Goal: Book appointment/travel/reservation

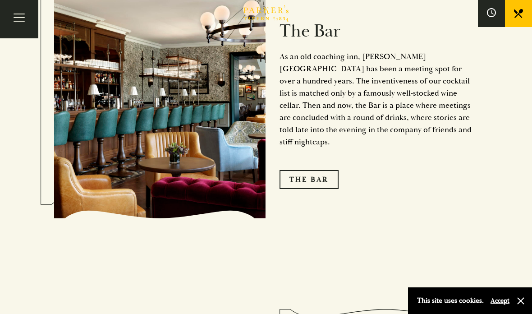
scroll to position [1125, 0]
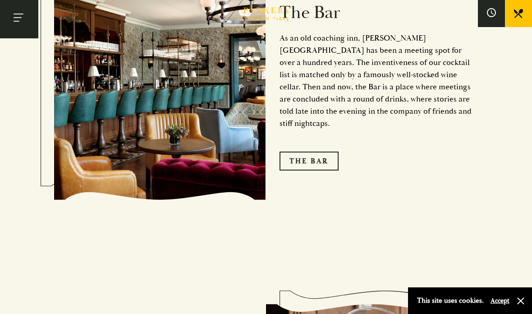
click at [16, 21] on span "Toggle navigation" at bounding box center [17, 21] width 6 height 1
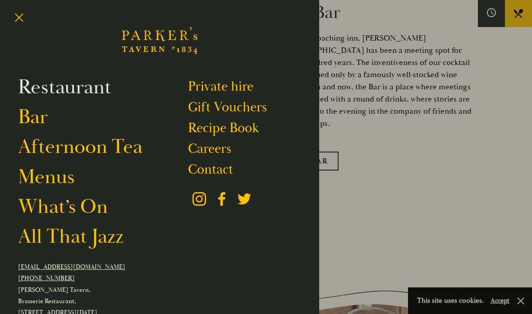
click at [75, 96] on link "Restaurant" at bounding box center [64, 87] width 93 height 25
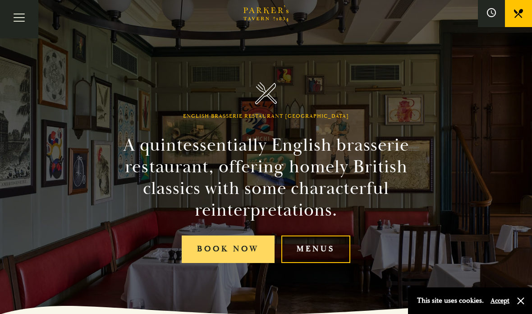
click at [214, 260] on link "Book Now" at bounding box center [228, 250] width 93 height 28
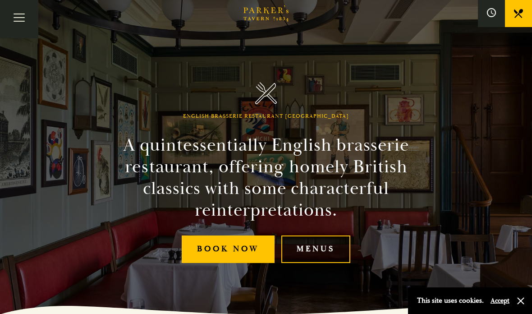
click at [312, 254] on link "Menus" at bounding box center [316, 250] width 69 height 28
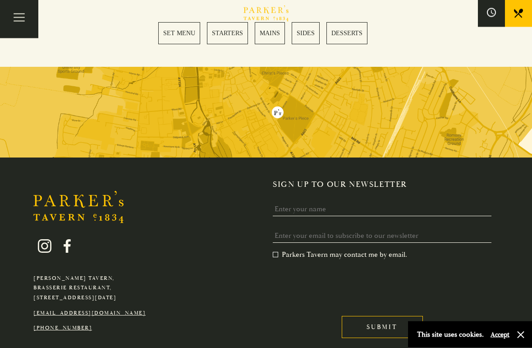
scroll to position [1483, 0]
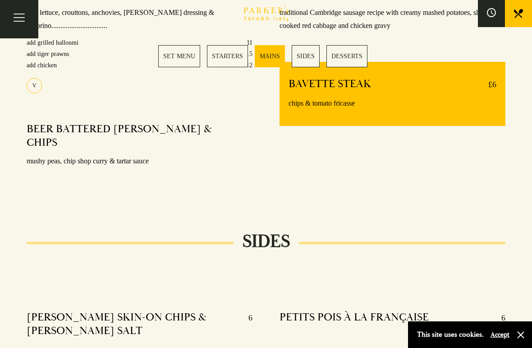
click at [183, 60] on link "SET MENU" at bounding box center [179, 56] width 42 height 22
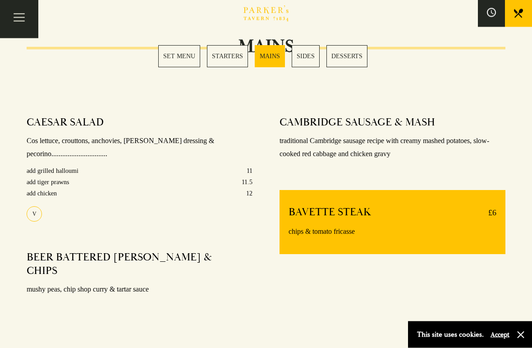
scroll to position [673, 0]
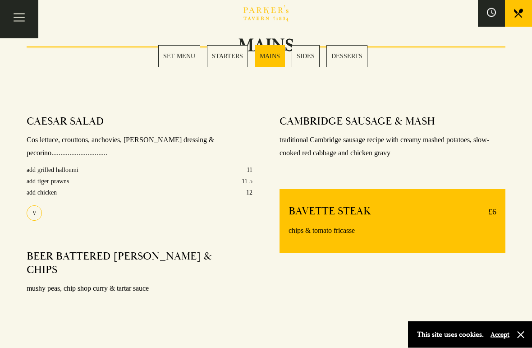
click at [274, 58] on link "MAINS" at bounding box center [270, 56] width 30 height 22
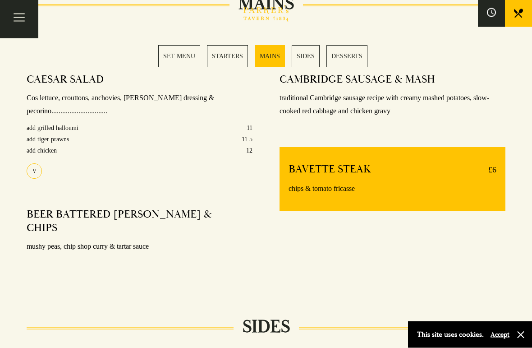
scroll to position [720, 0]
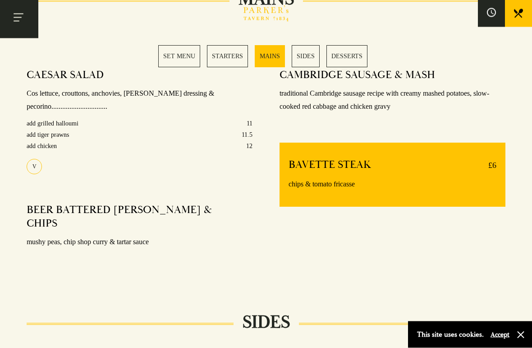
click at [23, 18] on button "Toggle navigation" at bounding box center [19, 19] width 38 height 38
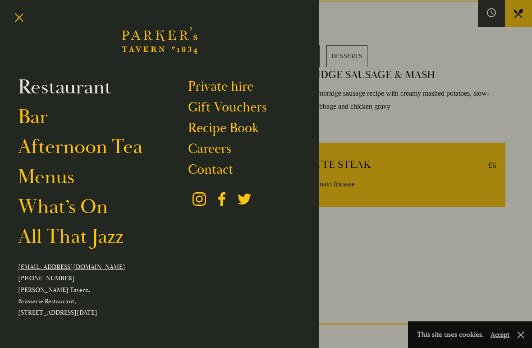
click at [41, 85] on link "Restaurant" at bounding box center [64, 87] width 93 height 25
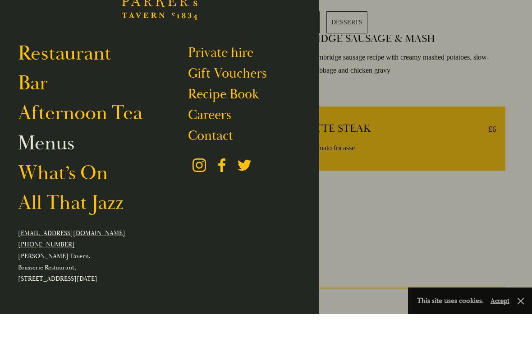
click at [44, 165] on link "Menus" at bounding box center [46, 177] width 56 height 25
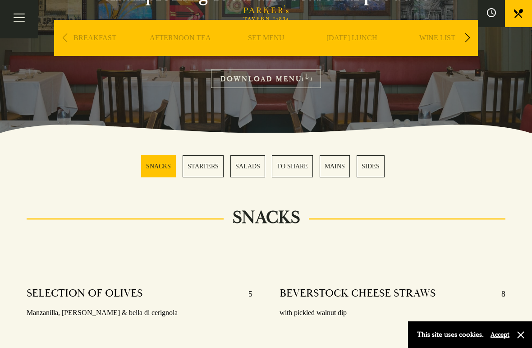
click at [338, 166] on link "MAINS" at bounding box center [335, 166] width 30 height 22
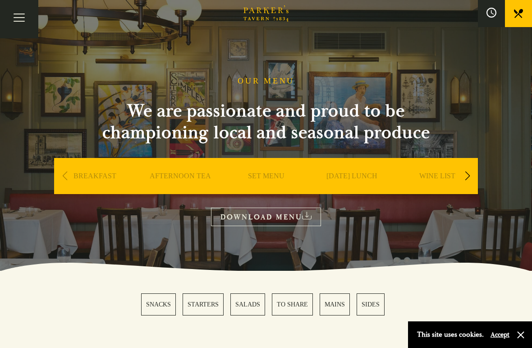
click at [485, 12] on button at bounding box center [491, 13] width 27 height 27
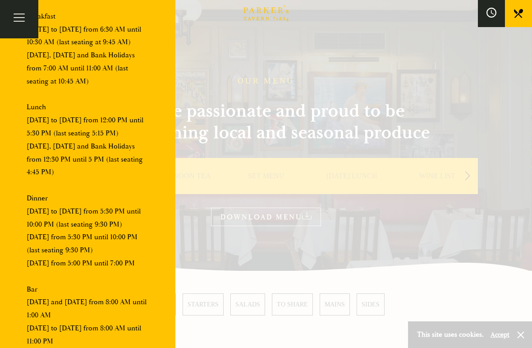
scroll to position [102, 0]
click at [242, 51] on div at bounding box center [266, 174] width 532 height 348
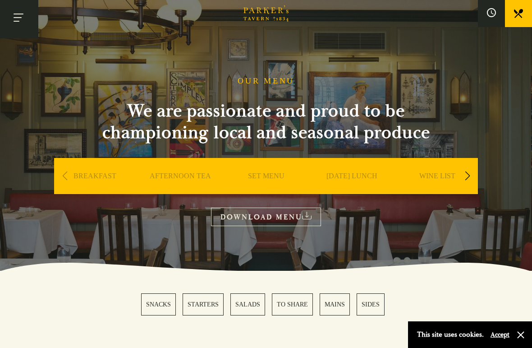
click at [18, 25] on button "Toggle navigation" at bounding box center [19, 19] width 38 height 38
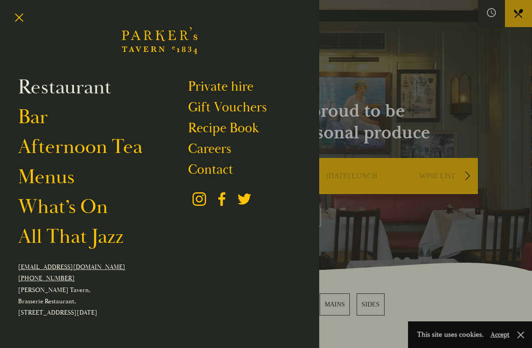
click at [71, 89] on link "Restaurant" at bounding box center [64, 87] width 93 height 25
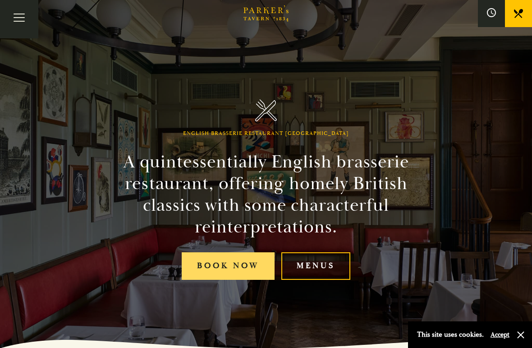
click at [253, 279] on link "Book Now" at bounding box center [228, 266] width 93 height 28
